Goal: Browse casually: Explore the website without a specific task or goal

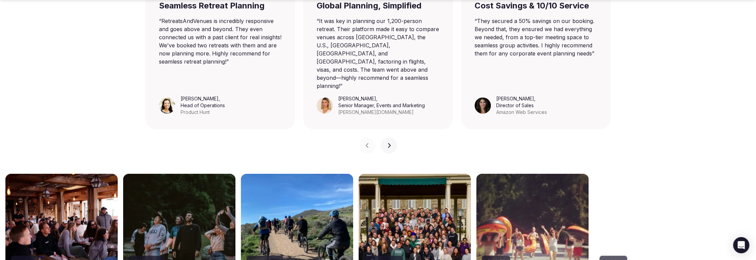
scroll to position [643, 0]
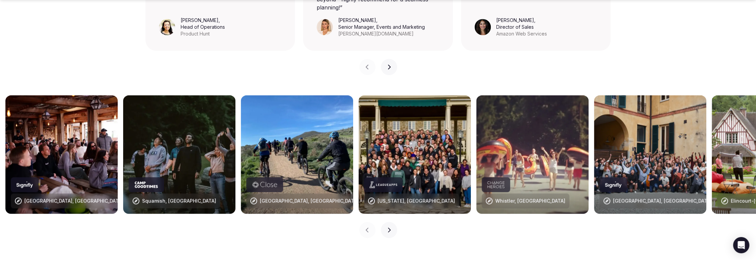
click at [391, 227] on icon "button" at bounding box center [388, 229] width 5 height 5
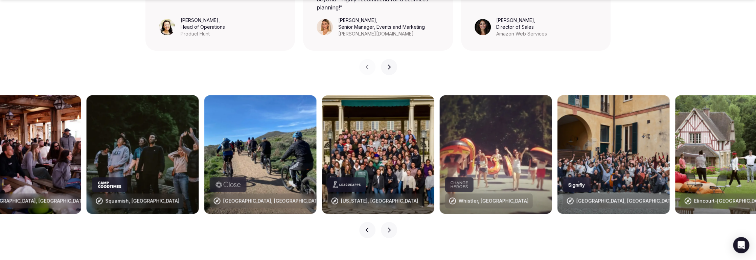
click at [391, 227] on icon "button" at bounding box center [388, 229] width 5 height 5
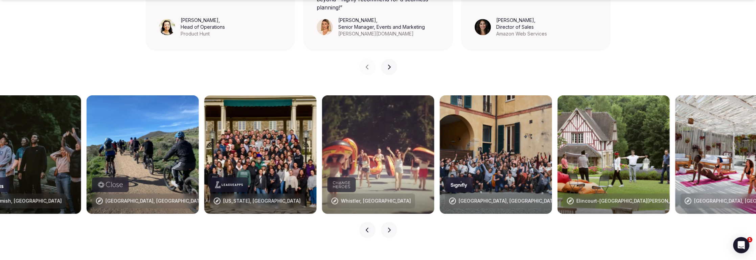
click at [391, 227] on icon "button" at bounding box center [388, 229] width 5 height 5
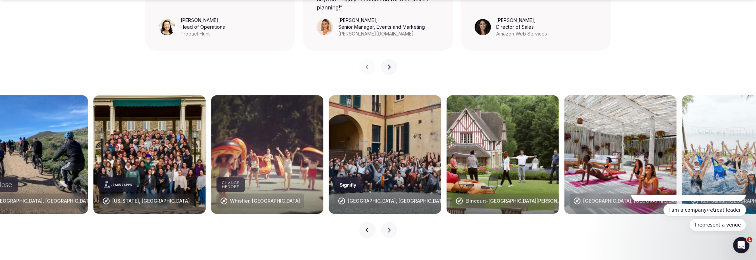
scroll to position [0, 0]
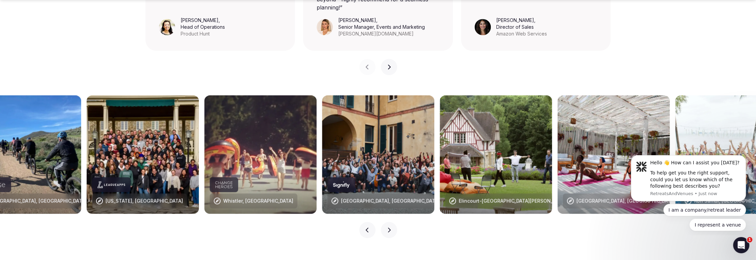
click at [391, 227] on icon "button" at bounding box center [388, 229] width 5 height 5
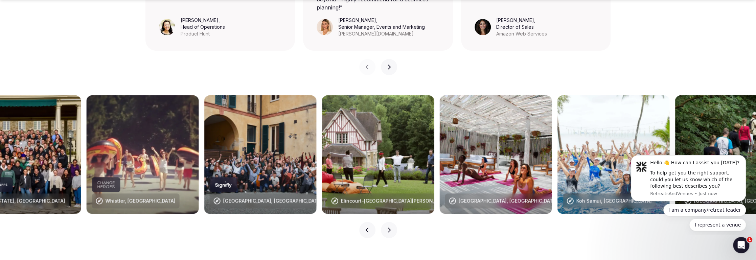
click at [390, 227] on icon "button" at bounding box center [388, 229] width 5 height 5
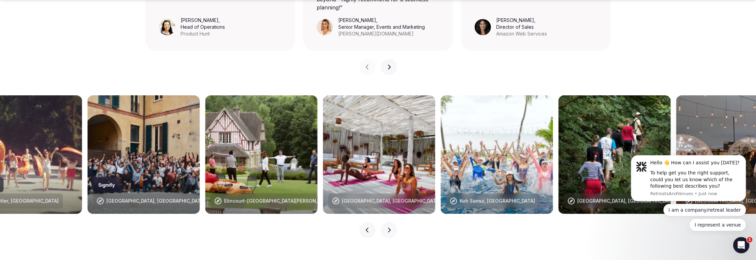
click at [390, 227] on icon "button" at bounding box center [388, 229] width 5 height 5
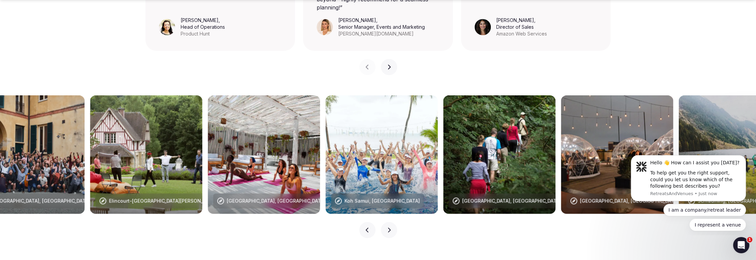
click at [390, 227] on icon "button" at bounding box center [388, 229] width 5 height 5
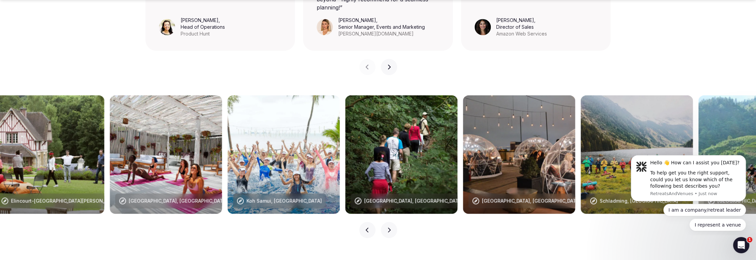
click at [390, 227] on icon "button" at bounding box center [388, 229] width 5 height 5
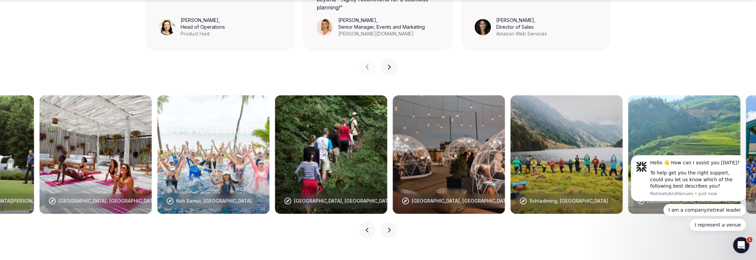
click at [390, 227] on icon "button" at bounding box center [388, 229] width 5 height 5
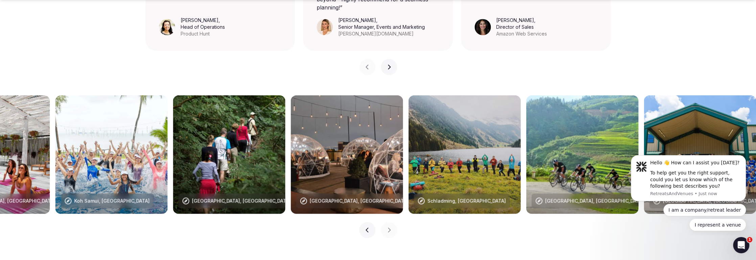
click at [390, 227] on icon "button" at bounding box center [388, 229] width 5 height 5
